Goal: Navigation & Orientation: Find specific page/section

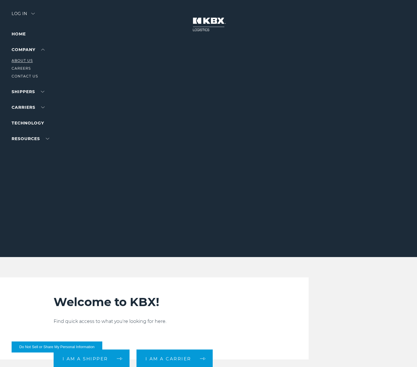
click at [28, 60] on link "About Us" at bounding box center [22, 60] width 21 height 4
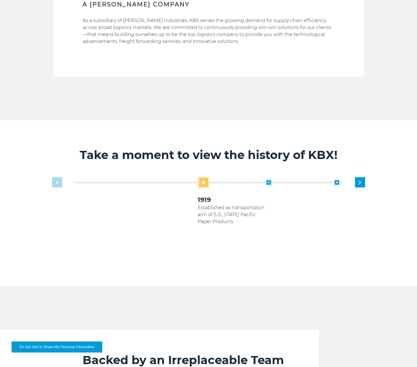
scroll to position [348, 0]
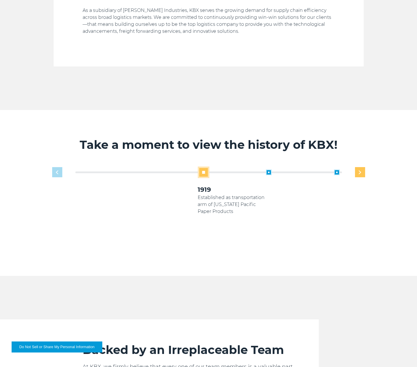
click at [358, 172] on div "Next slide" at bounding box center [360, 172] width 10 height 10
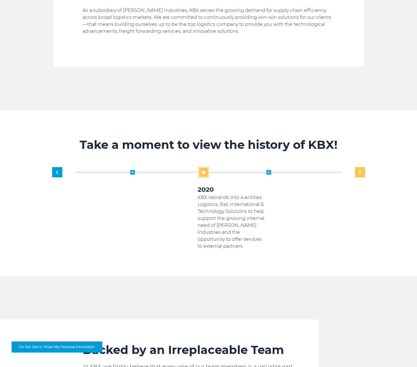
click at [358, 172] on div "Next slide" at bounding box center [360, 172] width 10 height 10
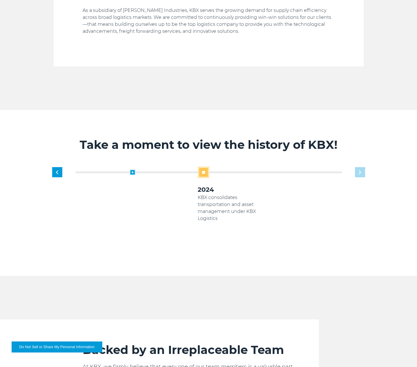
click at [358, 172] on div "1919 Established as transportation arm of [US_STATE] Pacific Paper Products 200…" at bounding box center [232, 207] width 272 height 83
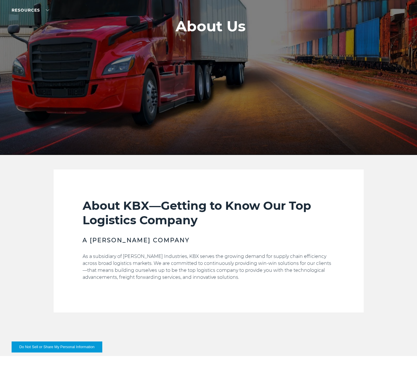
scroll to position [0, 0]
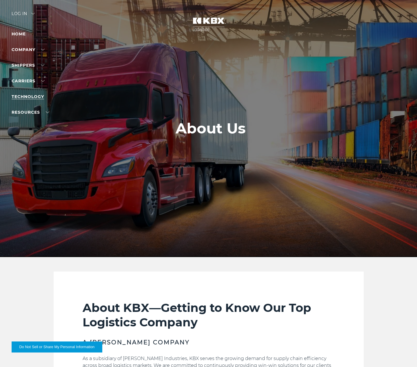
click at [32, 96] on link "Technology" at bounding box center [28, 96] width 32 height 5
